Goal: Task Accomplishment & Management: Complete application form

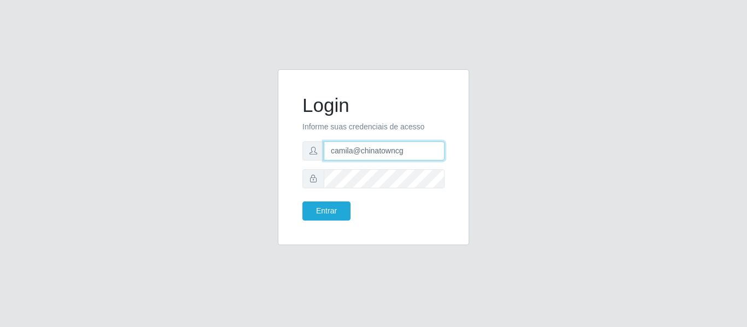
drag, startPoint x: 405, startPoint y: 150, endPoint x: 272, endPoint y: 151, distance: 133.4
click at [272, 151] on div "Login Informe suas credenciais de acesso camila@chinatowncg Entrar" at bounding box center [373, 163] width 208 height 189
type input "camilaleite@clan"
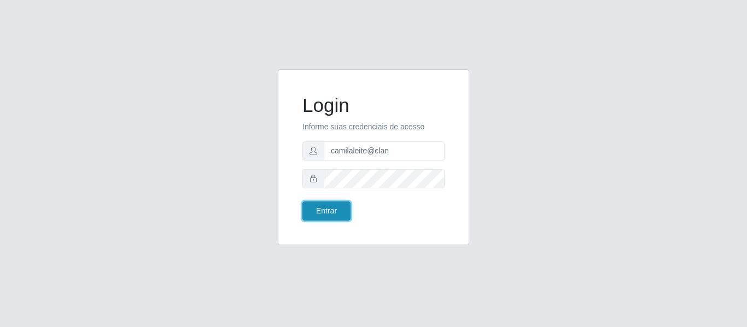
click at [341, 215] on button "Entrar" at bounding box center [326, 211] width 48 height 19
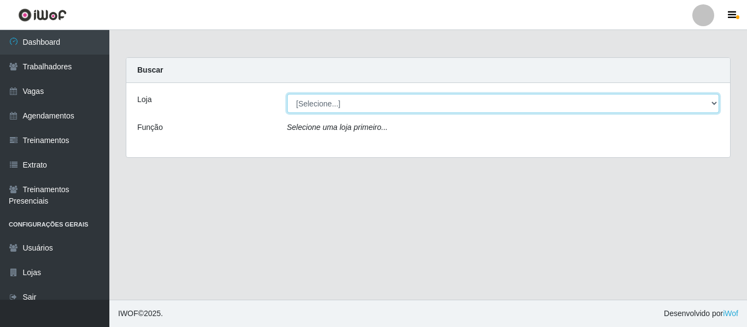
drag, startPoint x: 316, startPoint y: 102, endPoint x: 324, endPoint y: 104, distance: 7.4
click at [324, 104] on select "[Selecione...] Leite Clan - [GEOGRAPHIC_DATA]" at bounding box center [503, 103] width 432 height 19
select select "452"
click at [287, 94] on select "[Selecione...] Leite Clan - [GEOGRAPHIC_DATA]" at bounding box center [503, 103] width 432 height 19
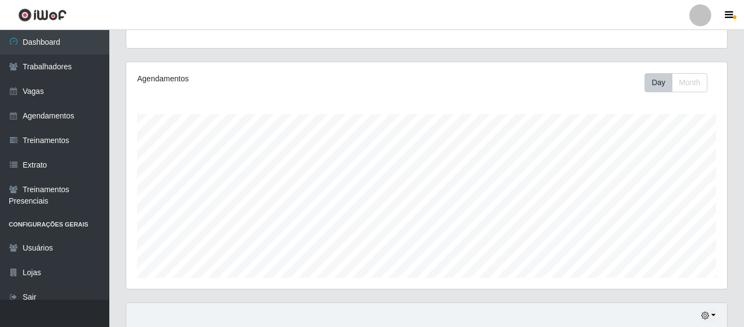
scroll to position [272, 0]
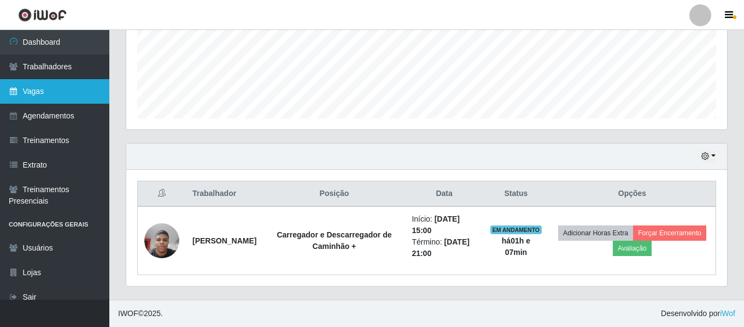
click at [41, 95] on link "Vagas" at bounding box center [54, 91] width 109 height 25
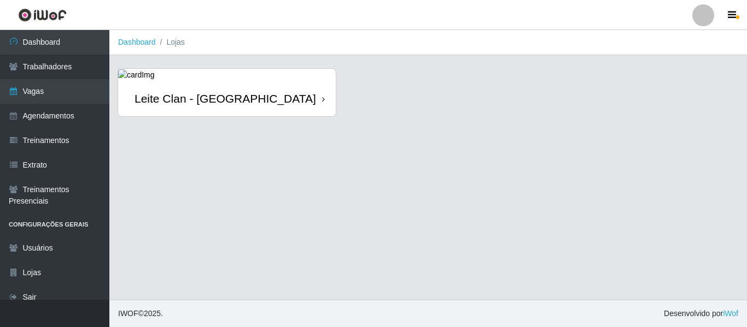
click at [266, 105] on div "Leite Clan - [GEOGRAPHIC_DATA]" at bounding box center [227, 99] width 218 height 36
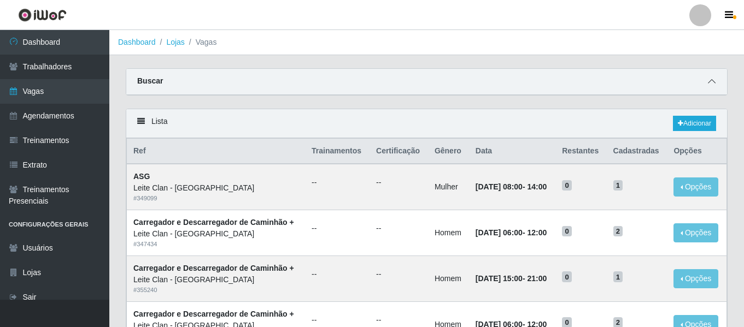
click at [709, 87] on span at bounding box center [711, 81] width 13 height 13
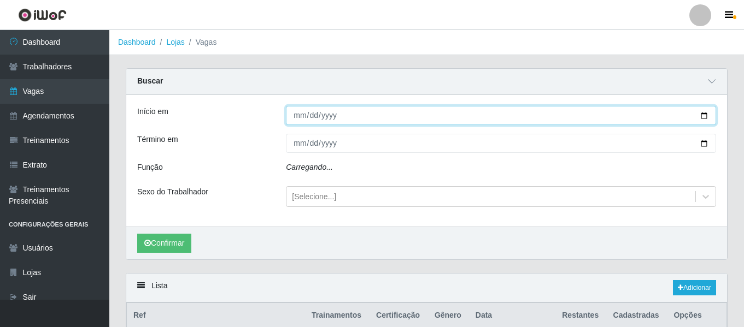
click at [288, 123] on input "Início em" at bounding box center [501, 115] width 430 height 19
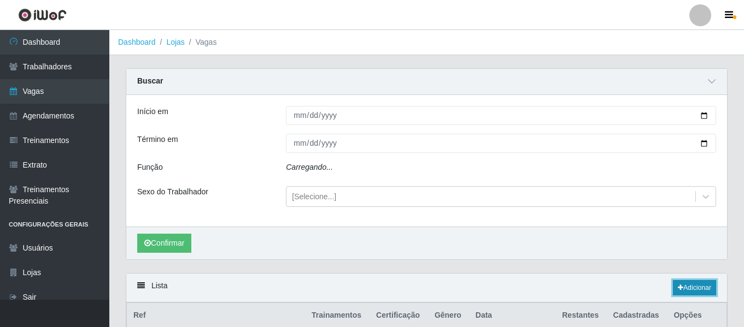
click at [682, 289] on link "Adicionar" at bounding box center [694, 287] width 43 height 15
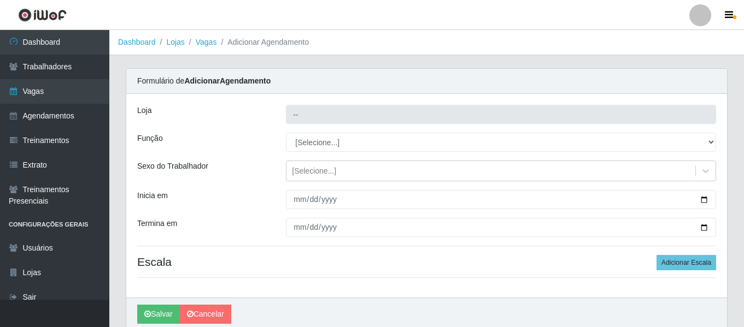
type input "Leite Clan - [GEOGRAPHIC_DATA]"
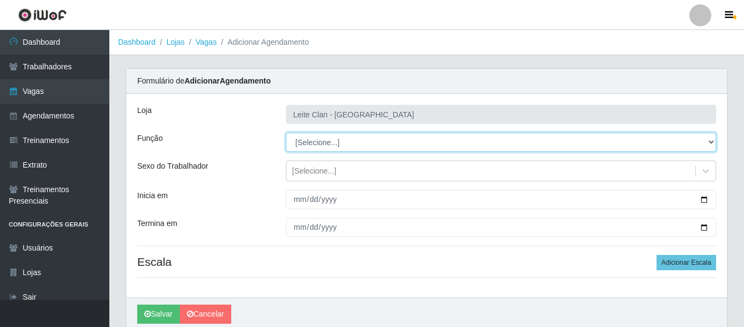
click at [312, 148] on select "[Selecione...] ASG ASG + Carregador e Descarregador de Caminhão Carregador e De…" at bounding box center [501, 142] width 430 height 19
select select "138"
click at [286, 133] on select "[Selecione...] ASG ASG + Carregador e Descarregador de Caminhão Carregador e De…" at bounding box center [501, 142] width 430 height 19
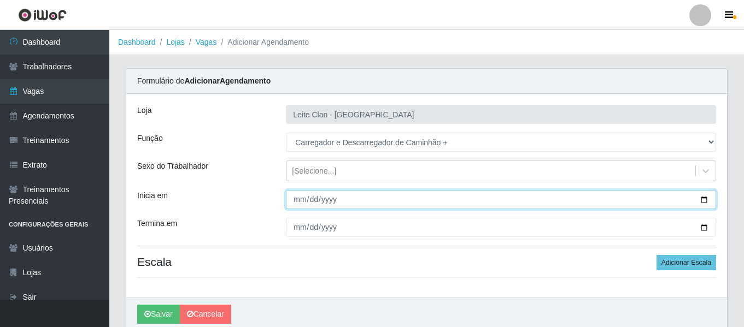
click at [300, 198] on input "Inicia em" at bounding box center [501, 199] width 430 height 19
type input "[DATE]"
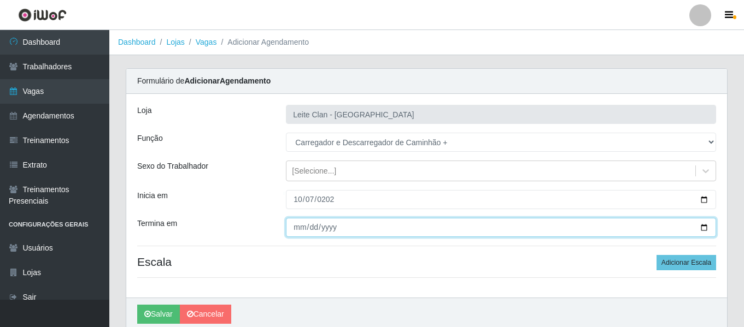
click at [302, 232] on input "Termina em" at bounding box center [501, 227] width 430 height 19
type input "[DATE]"
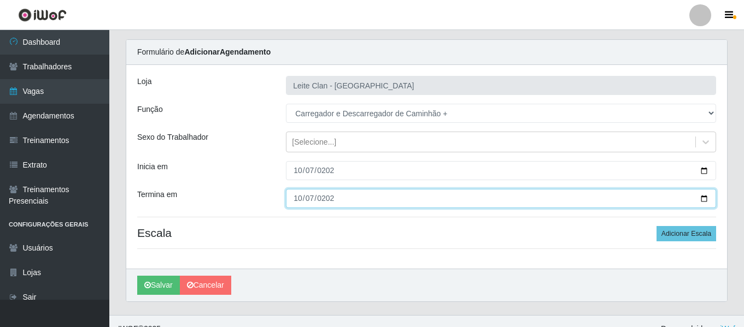
scroll to position [44, 0]
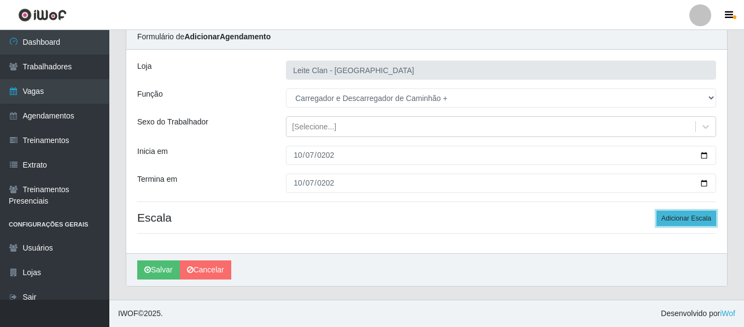
click at [688, 216] on button "Adicionar Escala" at bounding box center [686, 218] width 60 height 15
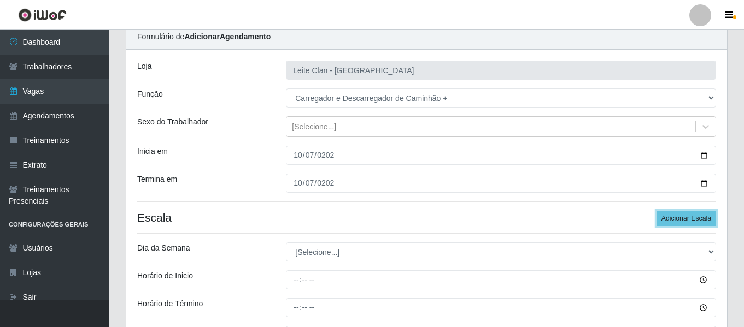
scroll to position [99, 0]
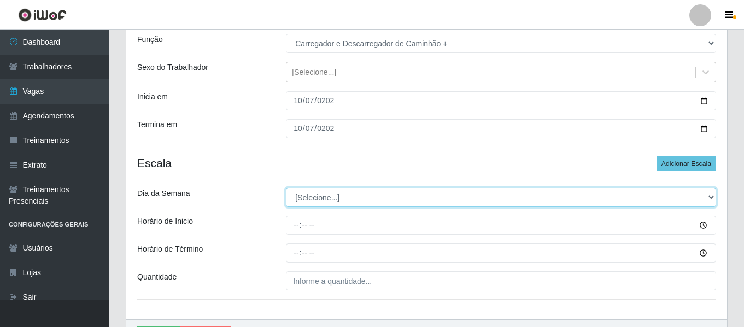
click at [338, 198] on select "[Selecione...] Segunda Terça Quarta Quinta Sexta Sábado Domingo" at bounding box center [501, 197] width 430 height 19
select select "2"
click at [286, 188] on select "[Selecione...] Segunda Terça Quarta Quinta Sexta Sábado Domingo" at bounding box center [501, 197] width 430 height 19
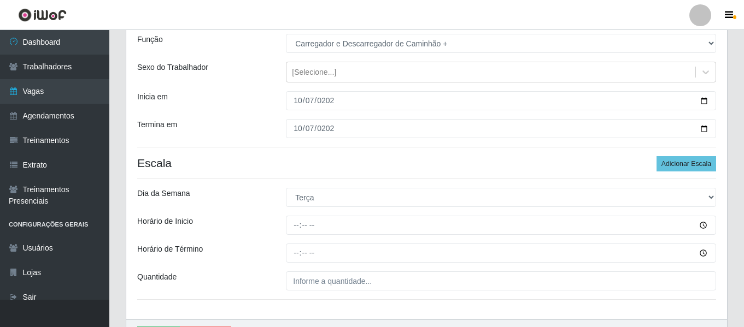
click at [297, 214] on div "Loja Leite Clan - Bayeux Função [Selecione...] ASG ASG + Carregador e Descarreg…" at bounding box center [426, 157] width 601 height 325
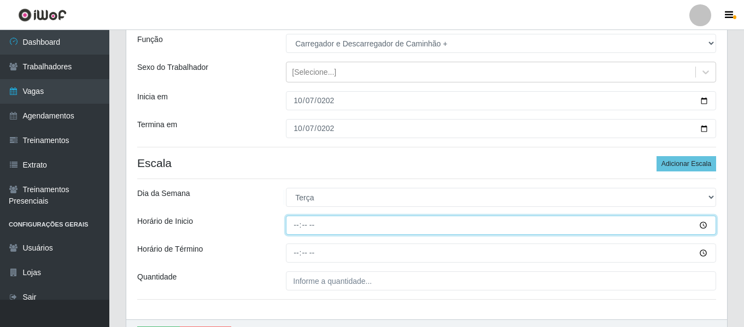
click at [297, 222] on input "Horário de Inicio" at bounding box center [501, 225] width 430 height 19
type input "08:00"
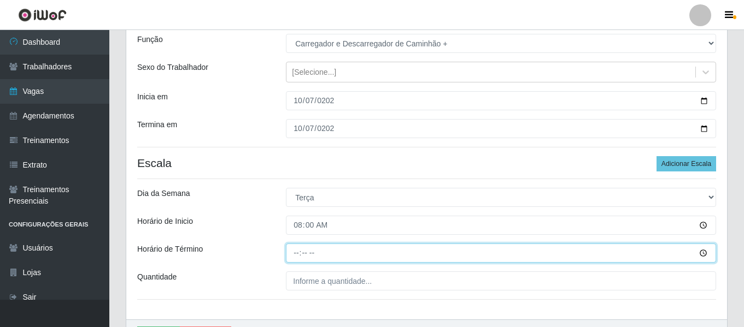
click at [302, 254] on input "Horário de Término" at bounding box center [501, 253] width 430 height 19
click at [300, 254] on input "Horário de Término" at bounding box center [501, 253] width 430 height 19
type input "11:00"
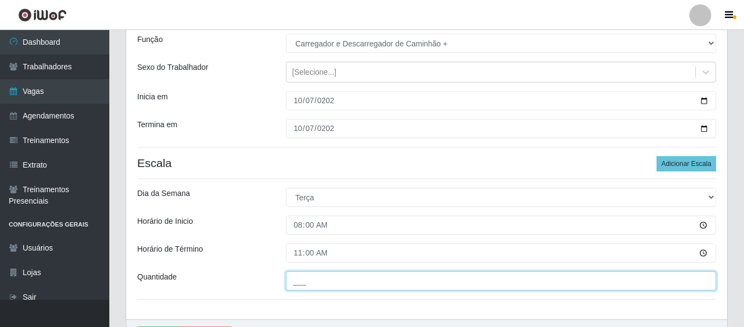
click at [305, 273] on input "___" at bounding box center [501, 281] width 430 height 19
type input "1__"
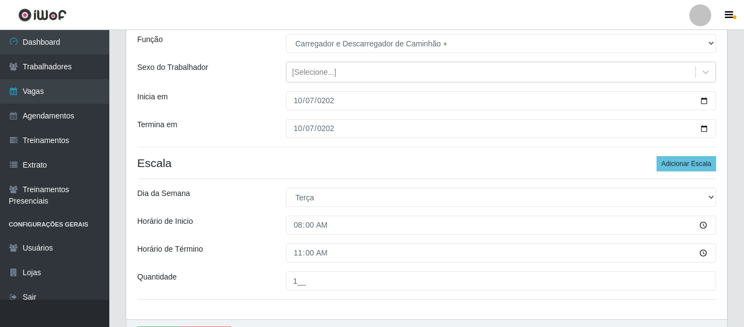
click at [232, 226] on div "Horário de Inicio" at bounding box center [203, 225] width 149 height 19
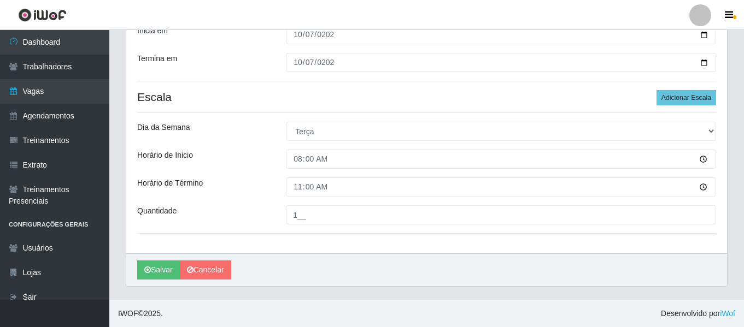
scroll to position [56, 0]
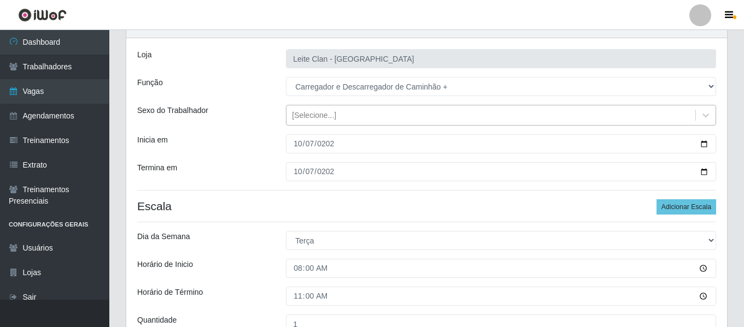
click at [354, 116] on div "[Selecione...]" at bounding box center [490, 116] width 409 height 18
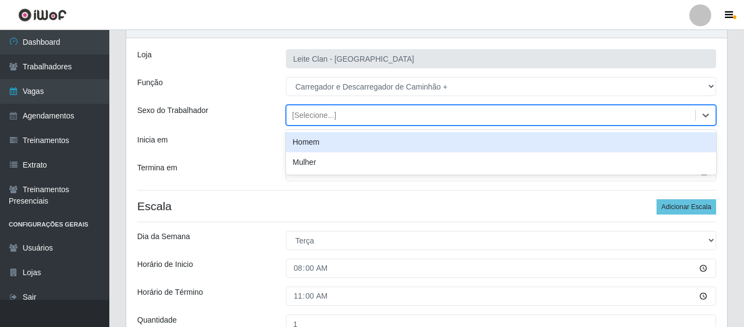
click at [344, 146] on div "Homem" at bounding box center [501, 142] width 430 height 20
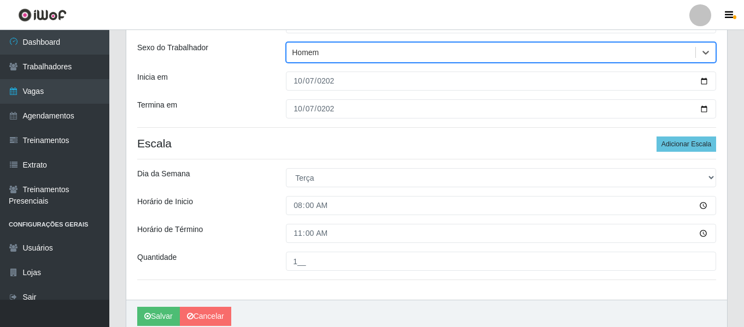
scroll to position [165, 0]
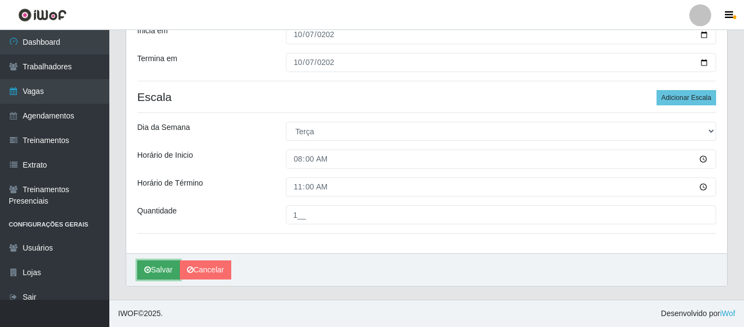
click at [158, 262] on button "Salvar" at bounding box center [158, 270] width 43 height 19
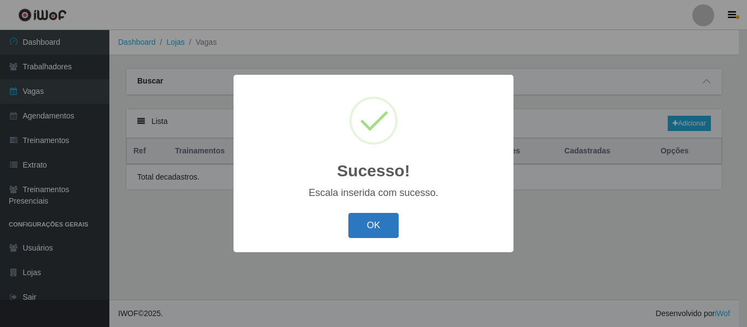
click at [378, 230] on button "OK" at bounding box center [373, 226] width 51 height 26
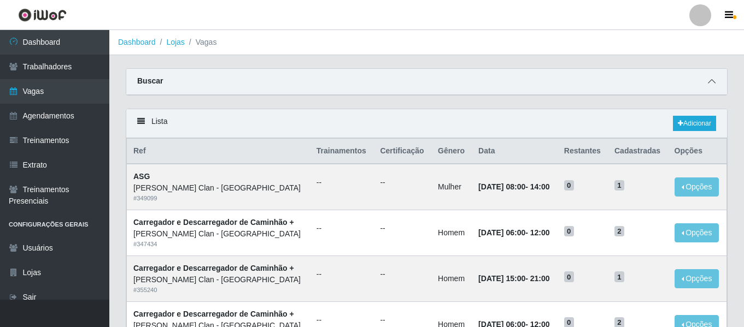
click at [707, 80] on span at bounding box center [711, 81] width 13 height 13
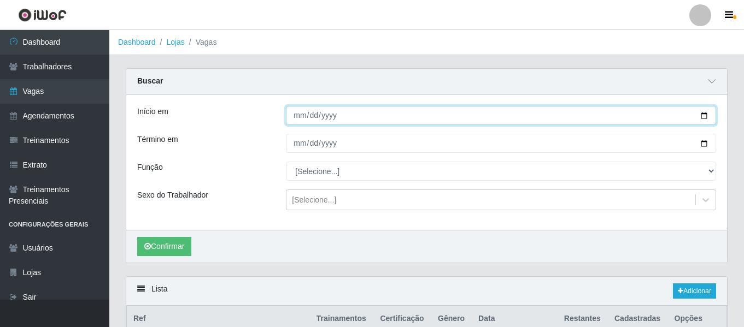
click at [294, 114] on input "Início em" at bounding box center [501, 115] width 430 height 19
type input "[DATE]"
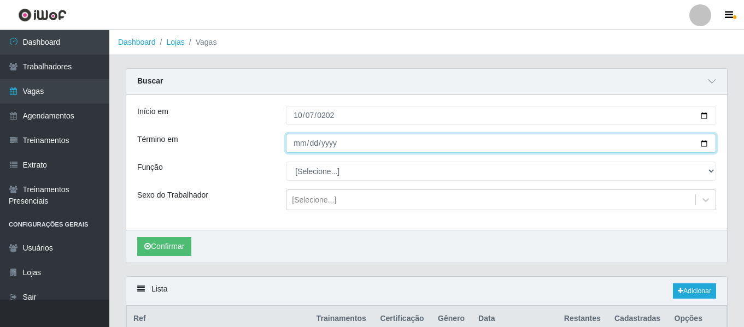
click at [297, 152] on input "Término em" at bounding box center [501, 143] width 430 height 19
type input "[DATE]"
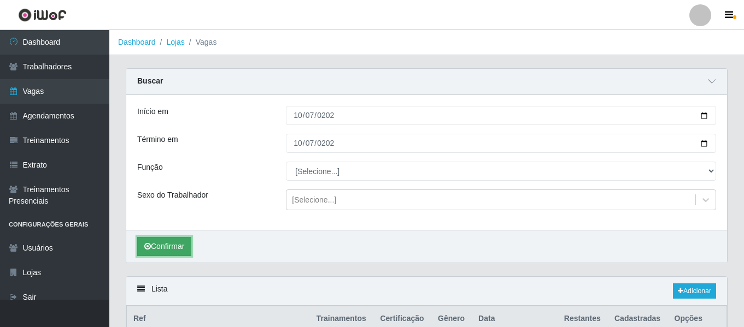
click at [168, 253] on button "Confirmar" at bounding box center [164, 246] width 54 height 19
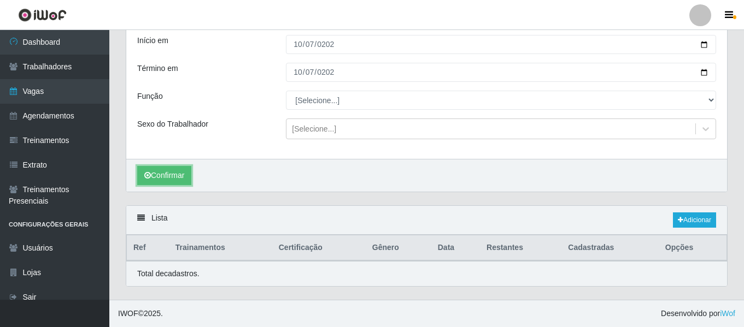
scroll to position [217, 0]
